Goal: Information Seeking & Learning: Learn about a topic

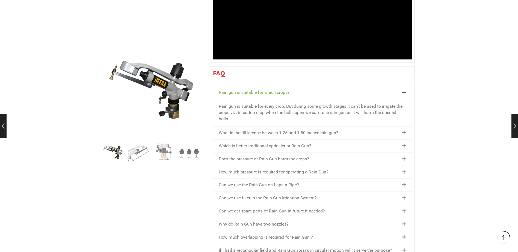
scroll to position [628, 0]
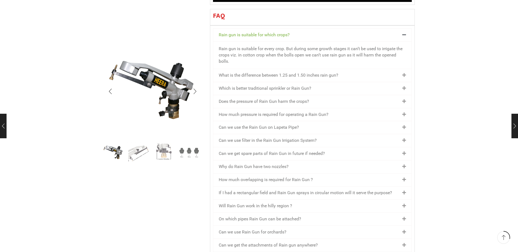
click at [181, 152] on img "4 / 4" at bounding box center [189, 152] width 23 height 23
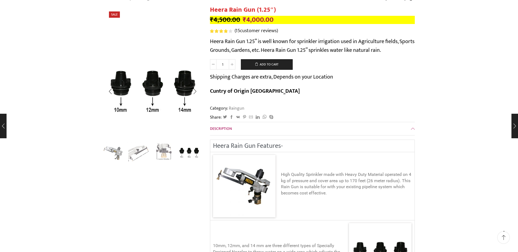
scroll to position [0, 0]
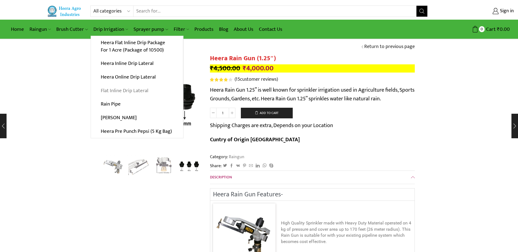
click at [133, 90] on link "Flat Inline Drip Lateral" at bounding box center [137, 91] width 92 height 14
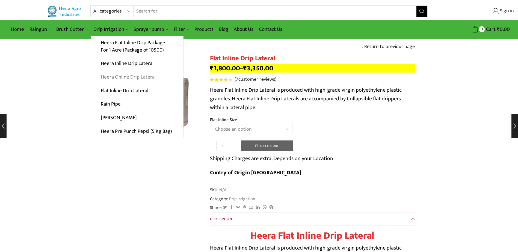
click at [113, 79] on link "Heera Online Drip Lateral" at bounding box center [137, 77] width 92 height 14
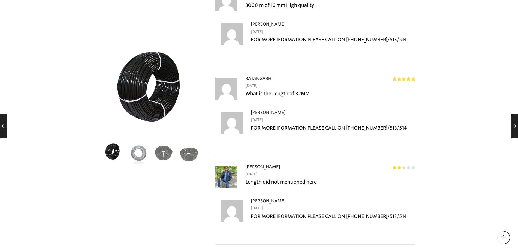
scroll to position [2237, 0]
